Goal: Entertainment & Leisure: Consume media (video, audio)

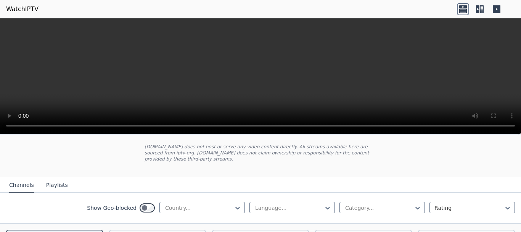
scroll to position [38, 0]
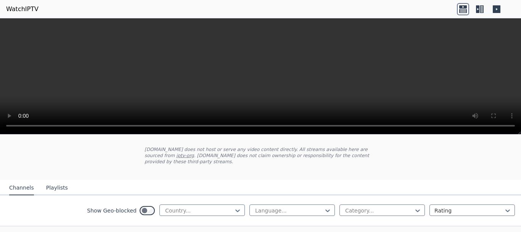
click at [54, 184] on button "Playlists" at bounding box center [57, 188] width 22 height 15
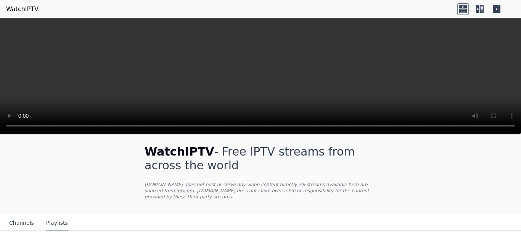
scroll to position [0, 0]
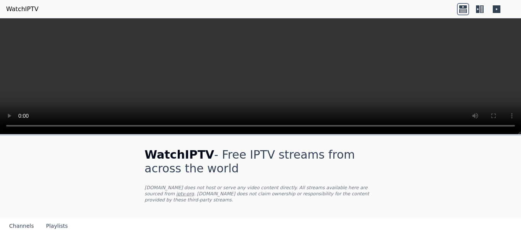
click at [25, 8] on link "WatchIPTV" at bounding box center [22, 9] width 32 height 9
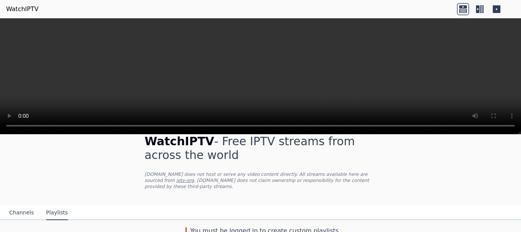
click at [497, 8] on icon at bounding box center [497, 9] width 8 height 8
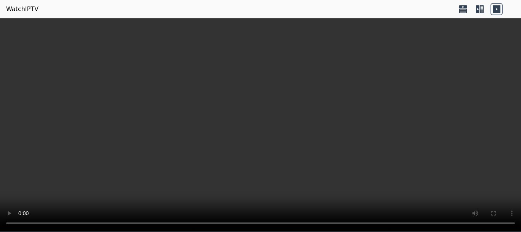
click at [479, 11] on icon at bounding box center [480, 9] width 12 height 12
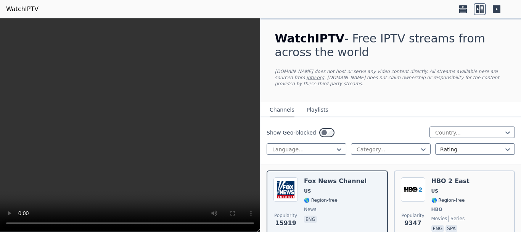
click at [462, 10] on icon at bounding box center [463, 9] width 12 height 12
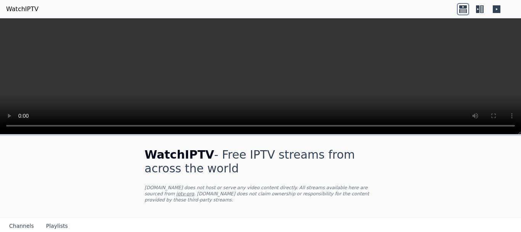
click at [477, 12] on icon at bounding box center [477, 9] width 3 height 8
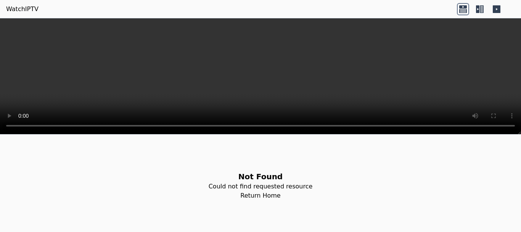
scroll to position [76, 0]
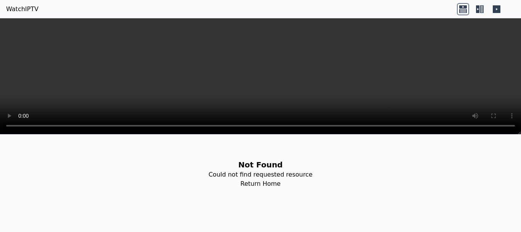
click at [254, 182] on link "Return Home" at bounding box center [260, 183] width 40 height 9
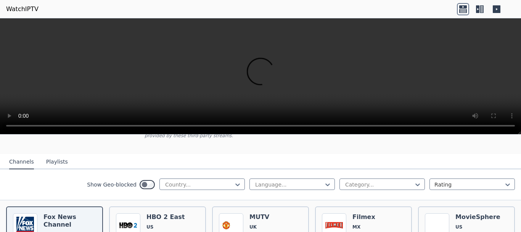
scroll to position [76, 0]
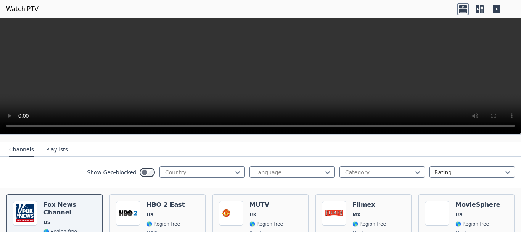
click at [48, 145] on button "Playlists" at bounding box center [57, 149] width 22 height 15
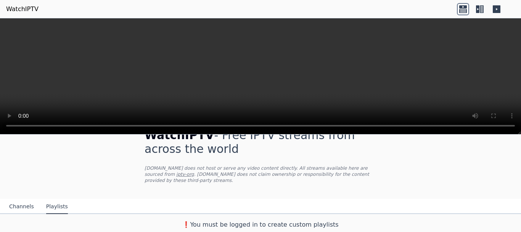
scroll to position [13, 0]
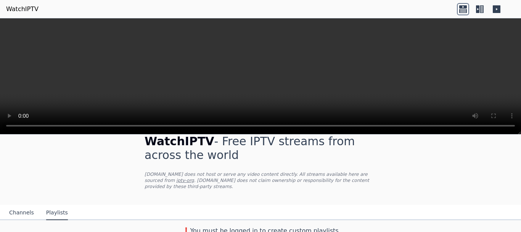
click at [279, 227] on h3 "❗️You must be logged in to create custom playlists" at bounding box center [260, 230] width 256 height 9
drag, startPoint x: 235, startPoint y: 218, endPoint x: 211, endPoint y: 217, distance: 23.3
click at [234, 220] on div "❗️You must be logged in to create custom playlists" at bounding box center [260, 227] width 256 height 15
click at [194, 177] on link "iptv-org" at bounding box center [185, 179] width 18 height 5
click at [20, 209] on button "Channels" at bounding box center [21, 212] width 25 height 15
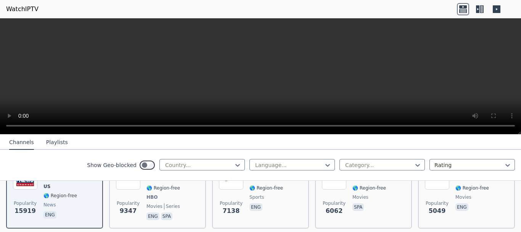
scroll to position [128, 0]
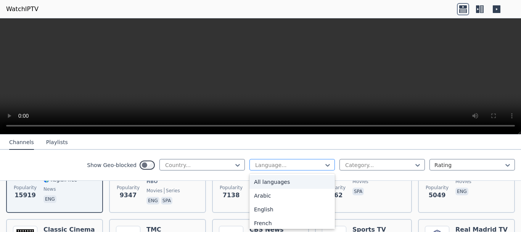
click at [308, 160] on div "Language..." at bounding box center [292, 164] width 85 height 11
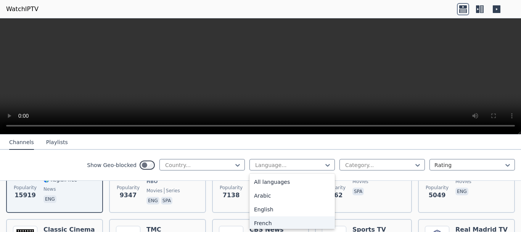
click at [257, 220] on div "French" at bounding box center [292, 223] width 85 height 14
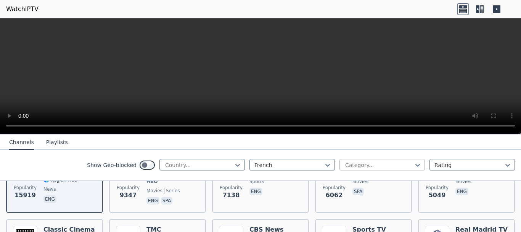
click at [405, 164] on div at bounding box center [379, 165] width 69 height 8
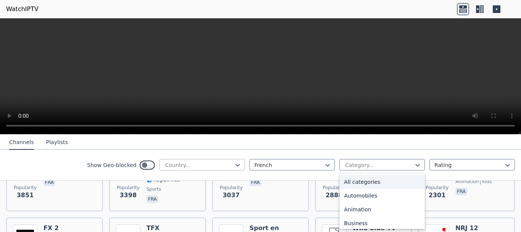
click at [210, 164] on div at bounding box center [198, 165] width 69 height 8
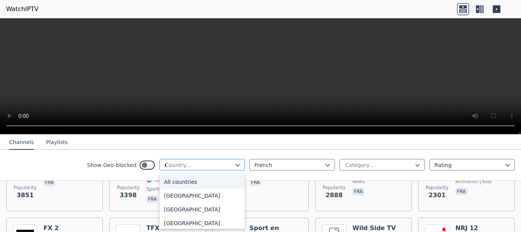
type input "**"
click at [183, 193] on div "France" at bounding box center [202, 196] width 85 height 14
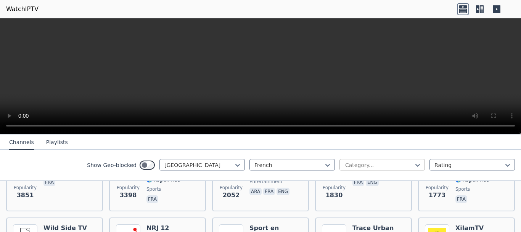
click at [364, 166] on div at bounding box center [379, 165] width 69 height 8
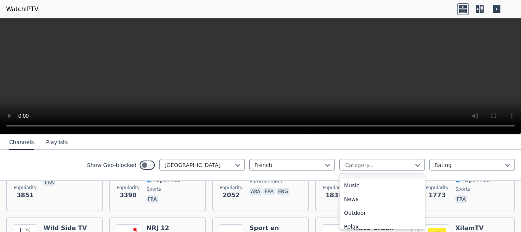
scroll to position [229, 0]
click at [343, 184] on div "News" at bounding box center [382, 186] width 85 height 14
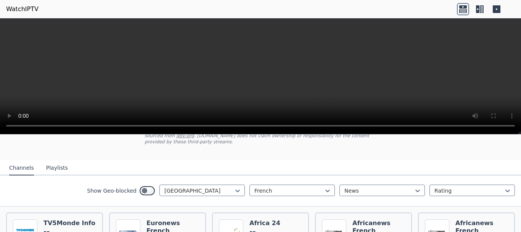
scroll to position [96, 0]
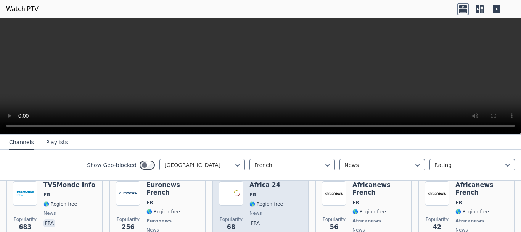
click at [258, 201] on span "🌎 Region-free" at bounding box center [267, 204] width 34 height 6
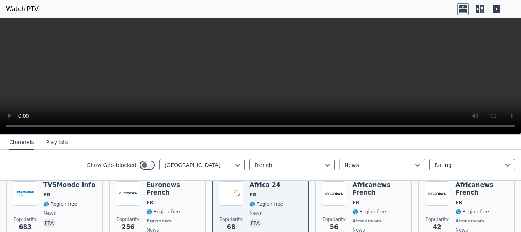
click at [362, 166] on div at bounding box center [379, 165] width 69 height 8
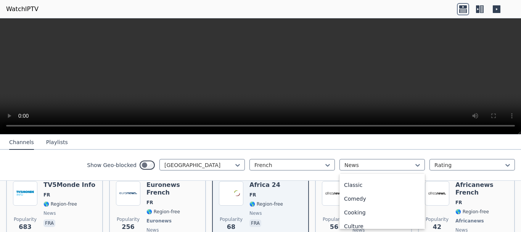
scroll to position [0, 0]
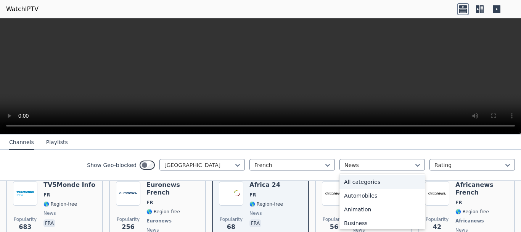
click at [350, 179] on div "All categories" at bounding box center [382, 182] width 85 height 14
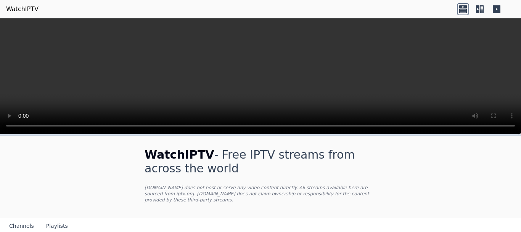
scroll to position [1785, 0]
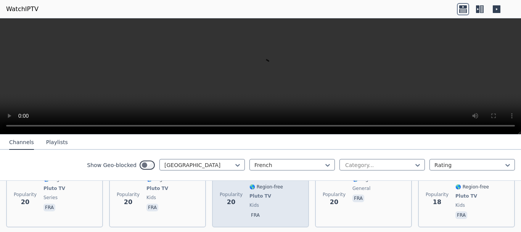
scroll to position [2667, 0]
